Goal: Find specific page/section: Find specific page/section

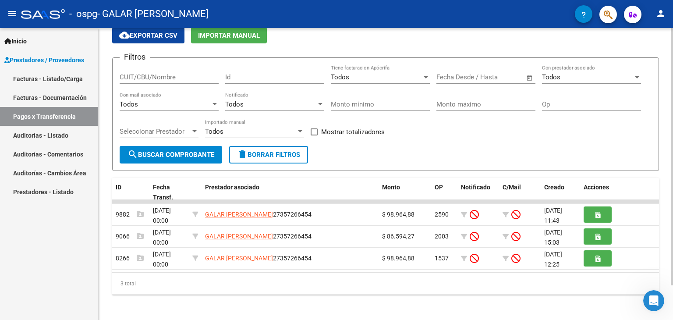
scroll to position [39, 0]
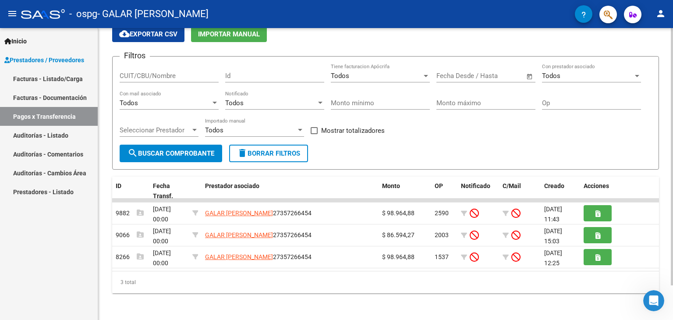
click at [673, 266] on div at bounding box center [672, 189] width 2 height 257
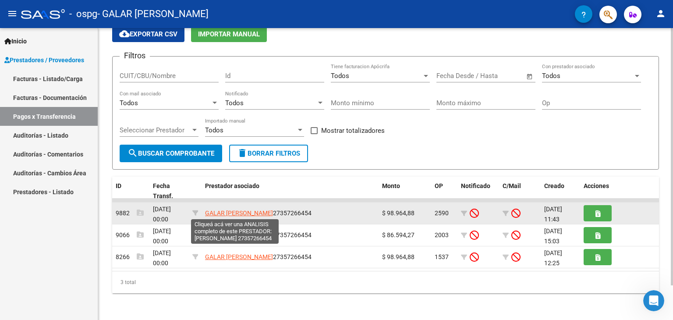
click at [256, 210] on span "GALAR [PERSON_NAME]" at bounding box center [239, 212] width 68 height 7
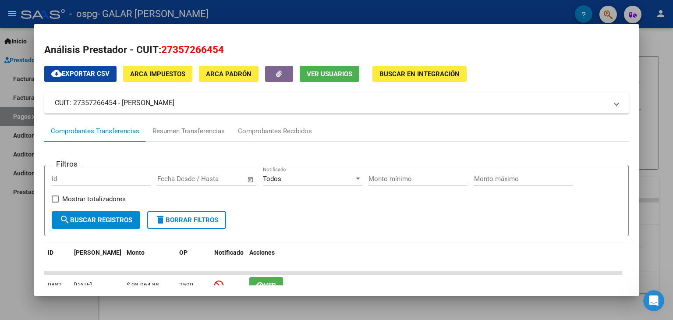
click at [631, 81] on mat-dialog-content "Análisis Prestador - CUIT: 27357266454 cloud_download Exportar CSV ARCA Impuest…" at bounding box center [337, 160] width 606 height 251
click at [635, 86] on button "button" at bounding box center [631, 91] width 14 height 14
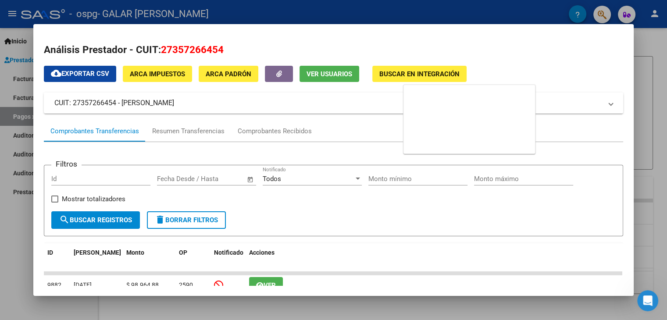
click at [626, 67] on mat-dialog-content "Análisis Prestador - CUIT: 27357266454 cloud_download Exportar CSV ARCA Impuest…" at bounding box center [333, 160] width 600 height 251
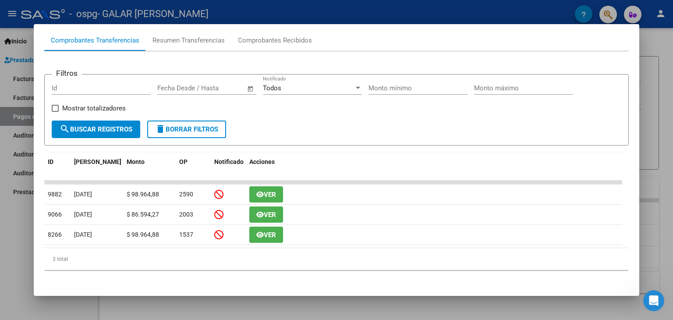
scroll to position [91, 0]
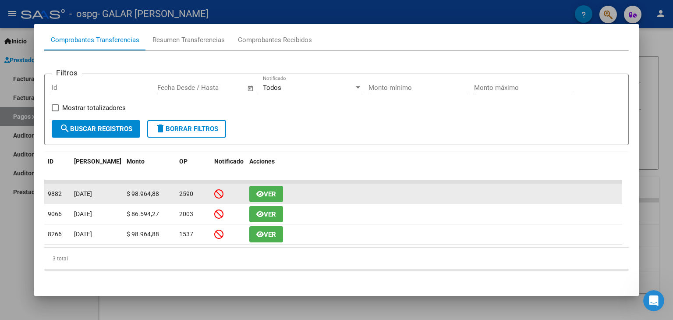
click at [270, 194] on span "Ver" at bounding box center [270, 194] width 12 height 8
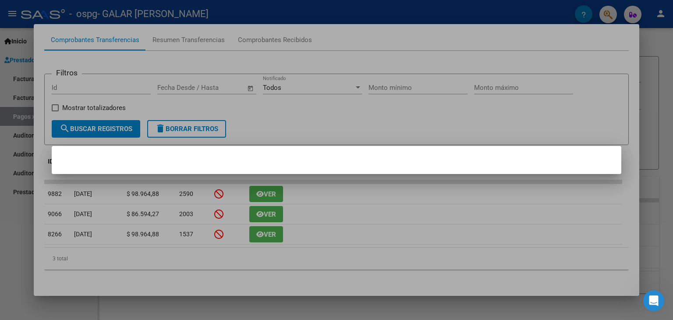
click at [270, 212] on div at bounding box center [336, 160] width 673 height 320
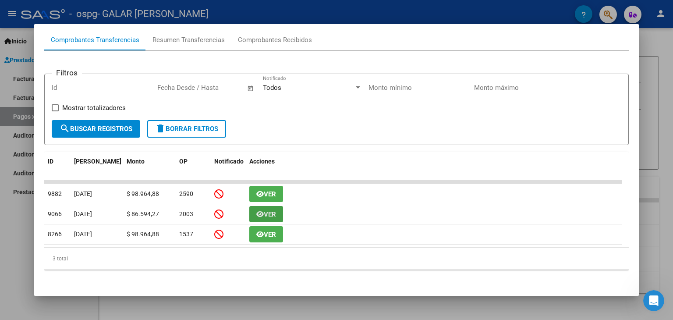
click at [270, 212] on span "Ver" at bounding box center [270, 214] width 12 height 8
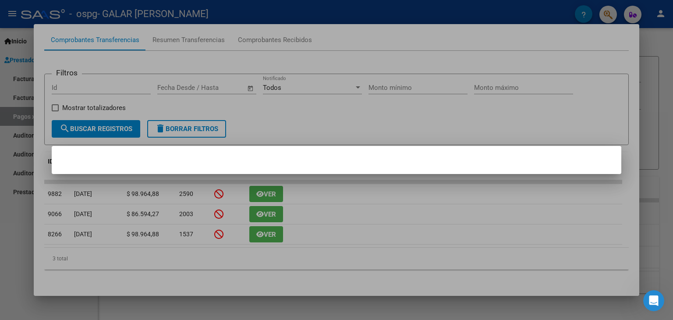
drag, startPoint x: 365, startPoint y: 129, endPoint x: 377, endPoint y: 123, distance: 13.3
click at [377, 123] on div at bounding box center [336, 160] width 673 height 320
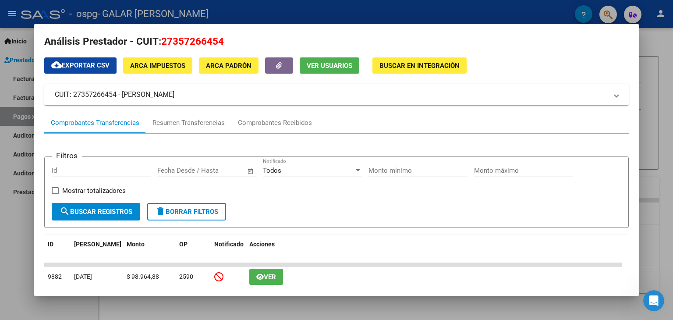
scroll to position [0, 0]
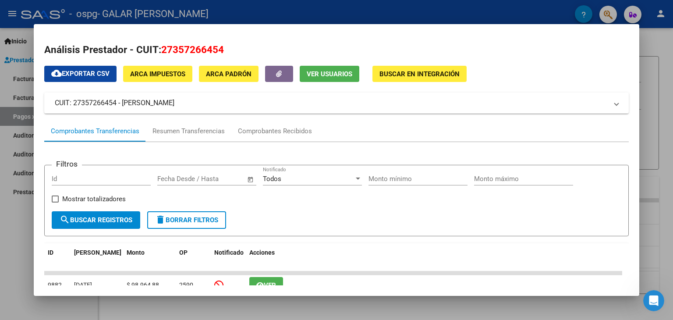
click at [641, 90] on div at bounding box center [336, 160] width 673 height 320
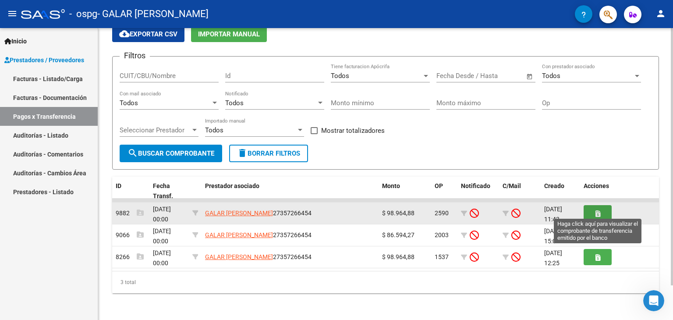
click at [599, 213] on icon "button" at bounding box center [598, 213] width 5 height 7
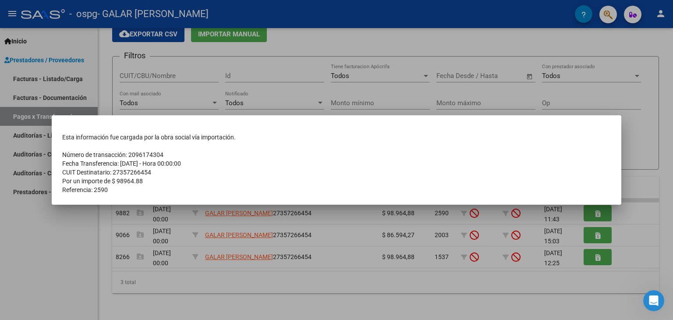
click at [594, 226] on div at bounding box center [336, 160] width 673 height 320
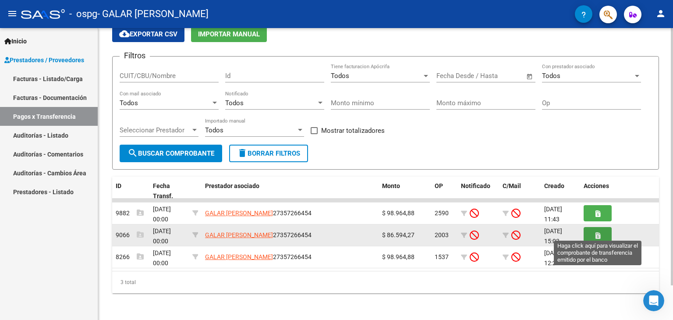
click at [594, 227] on button "button" at bounding box center [598, 235] width 28 height 16
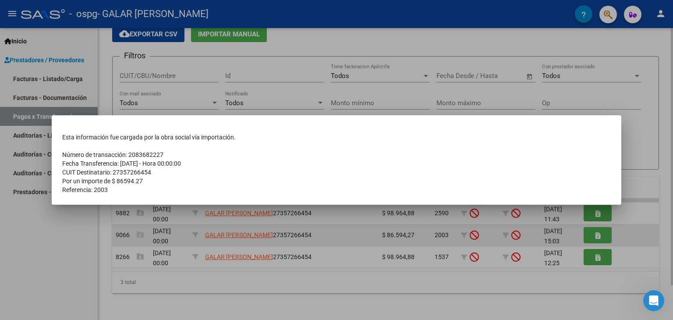
click at [594, 227] on div at bounding box center [336, 160] width 673 height 320
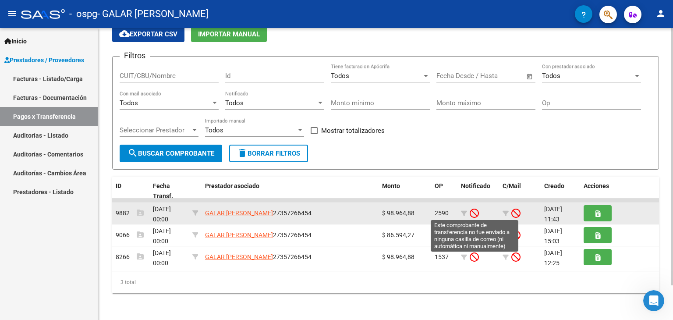
click at [475, 209] on icon at bounding box center [474, 213] width 9 height 10
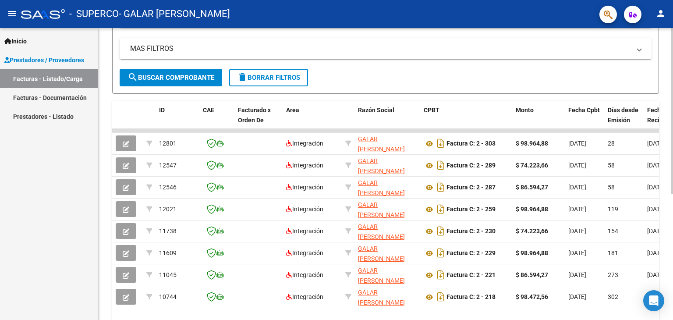
click at [673, 220] on div at bounding box center [672, 213] width 2 height 166
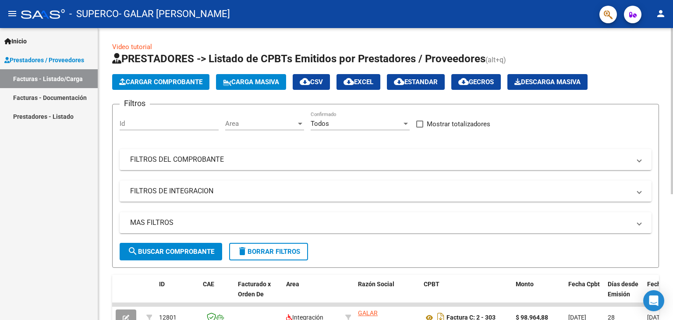
click at [656, 9] on div "menu - SUPERCO - GALAR MARIA BELEN person Inicio Instructivos Contacto OS Prest…" at bounding box center [336, 160] width 673 height 320
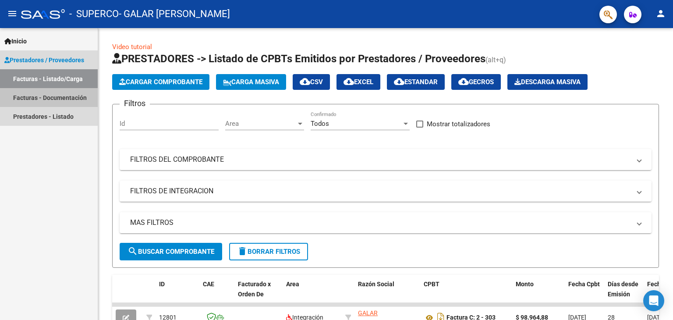
click at [85, 100] on link "Facturas - Documentación" at bounding box center [49, 97] width 98 height 19
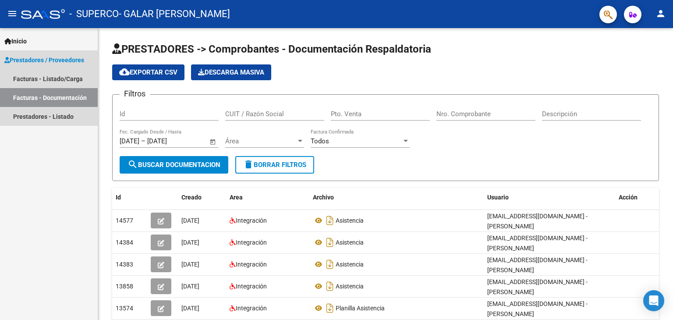
click at [85, 100] on link "Facturas - Documentación" at bounding box center [49, 97] width 98 height 19
click at [53, 60] on span "Prestadores / Proveedores" at bounding box center [44, 60] width 80 height 10
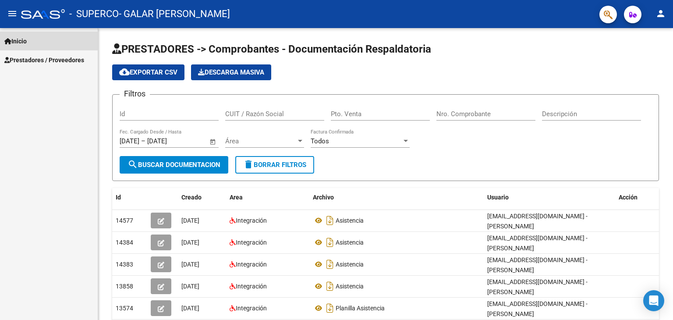
click at [27, 38] on span "Inicio" at bounding box center [15, 41] width 22 height 10
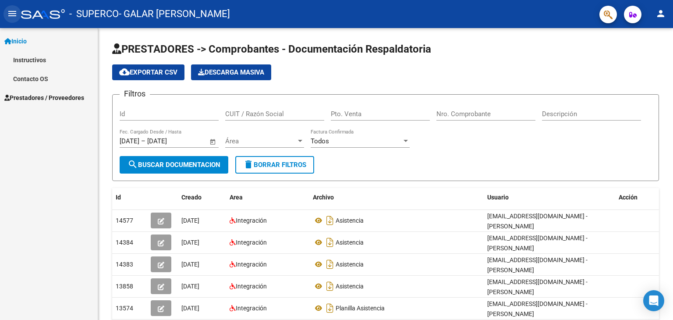
click at [12, 9] on mat-icon "menu" at bounding box center [12, 13] width 11 height 11
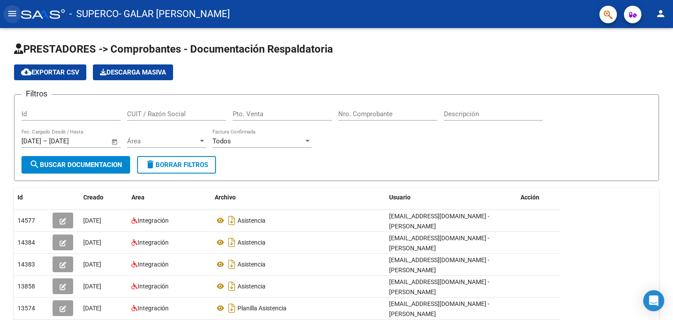
click at [12, 9] on mat-icon "menu" at bounding box center [12, 13] width 11 height 11
